Goal: Information Seeking & Learning: Understand process/instructions

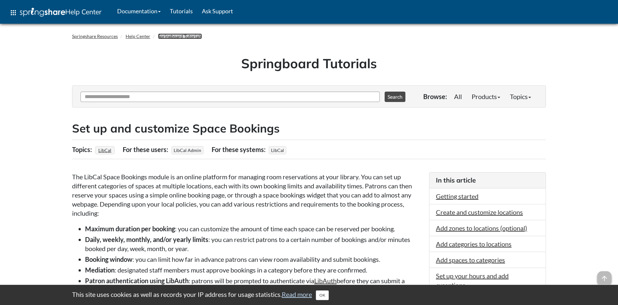
click at [195, 38] on link "Springboard Tutorials" at bounding box center [180, 36] width 44 height 6
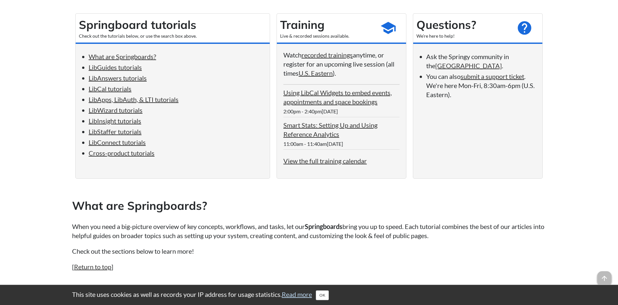
scroll to position [132, 0]
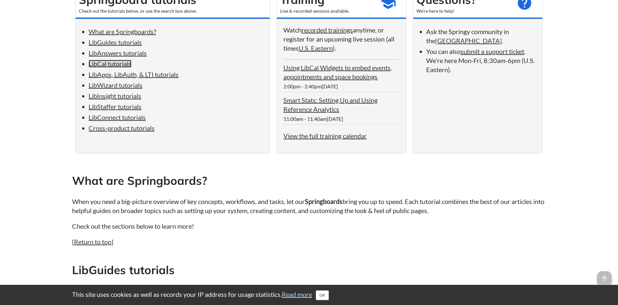
click at [119, 67] on link "LibCal tutorials" at bounding box center [110, 64] width 43 height 8
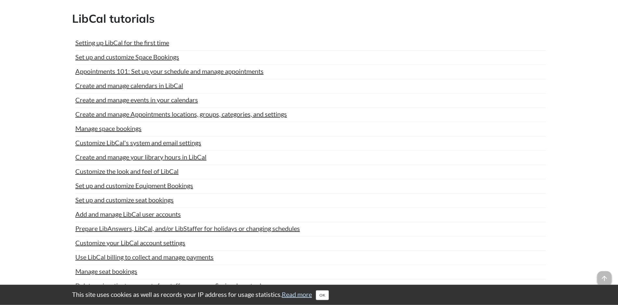
scroll to position [1282, 0]
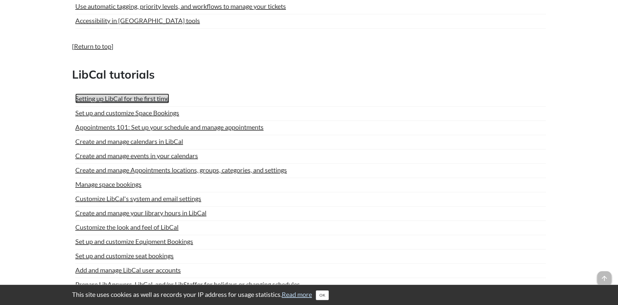
click at [137, 97] on link "Setting up LibCal for the first time" at bounding box center [122, 98] width 94 height 10
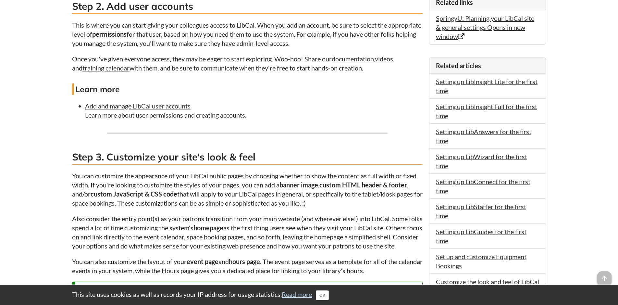
scroll to position [662, 0]
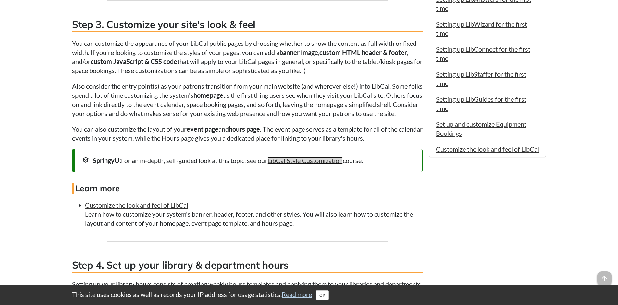
click at [296, 164] on link "LibCal Style Customization" at bounding box center [304, 160] width 75 height 8
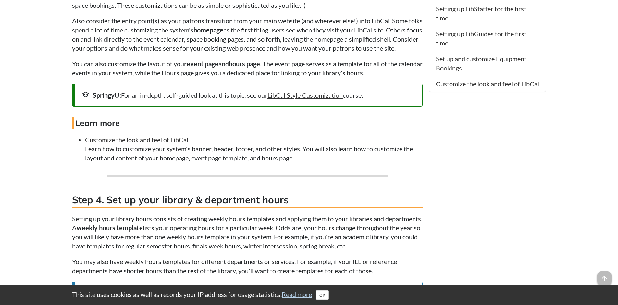
scroll to position [761, 0]
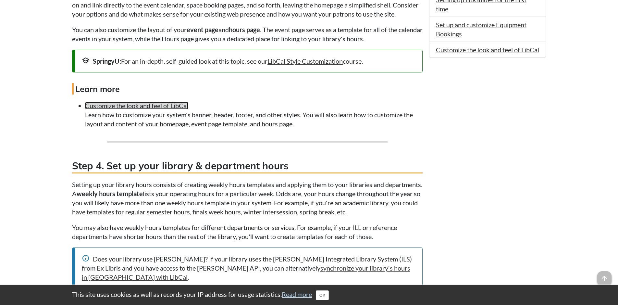
click at [156, 109] on link "Customize the look and feel of LibCal" at bounding box center [136, 106] width 103 height 8
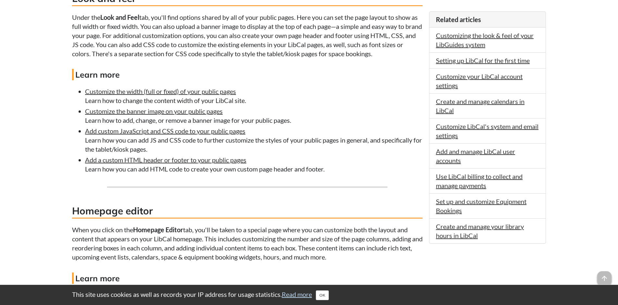
scroll to position [307, 0]
